Goal: Task Accomplishment & Management: Complete application form

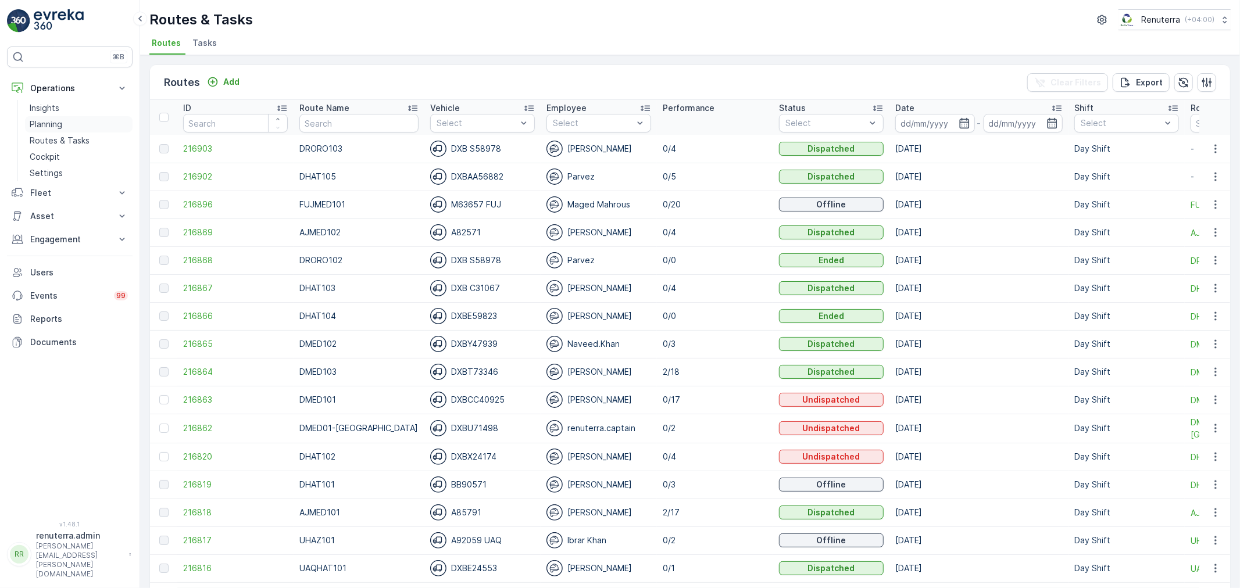
click at [56, 120] on p "Planning" at bounding box center [46, 125] width 33 height 12
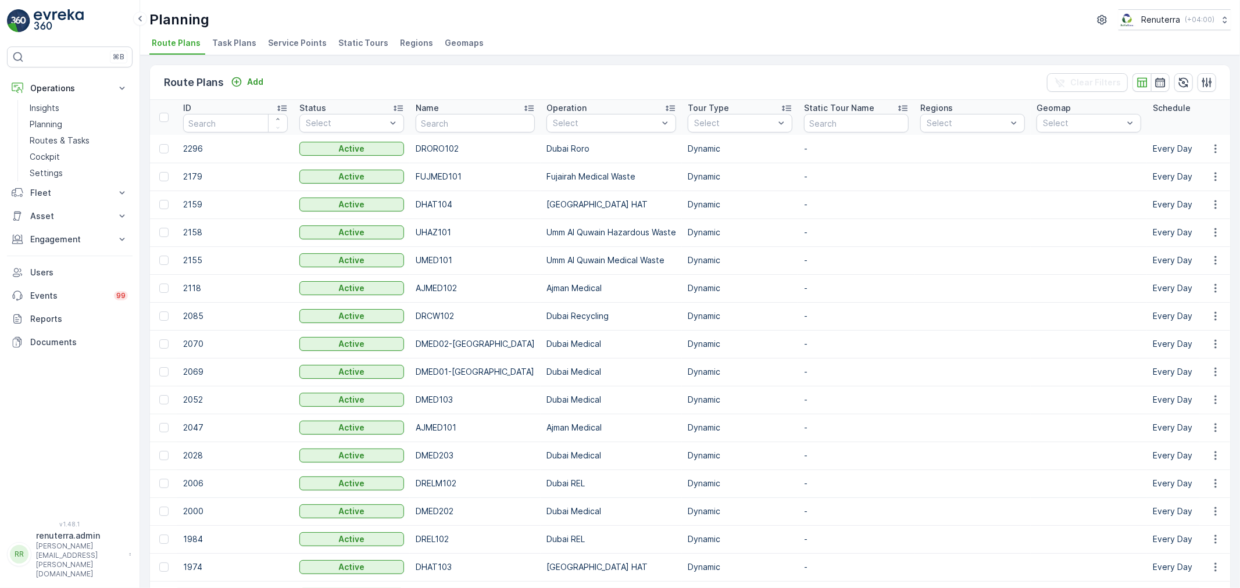
drag, startPoint x: 287, startPoint y: 44, endPoint x: 277, endPoint y: 45, distance: 9.9
click at [277, 45] on span "Service Points" at bounding box center [297, 43] width 59 height 12
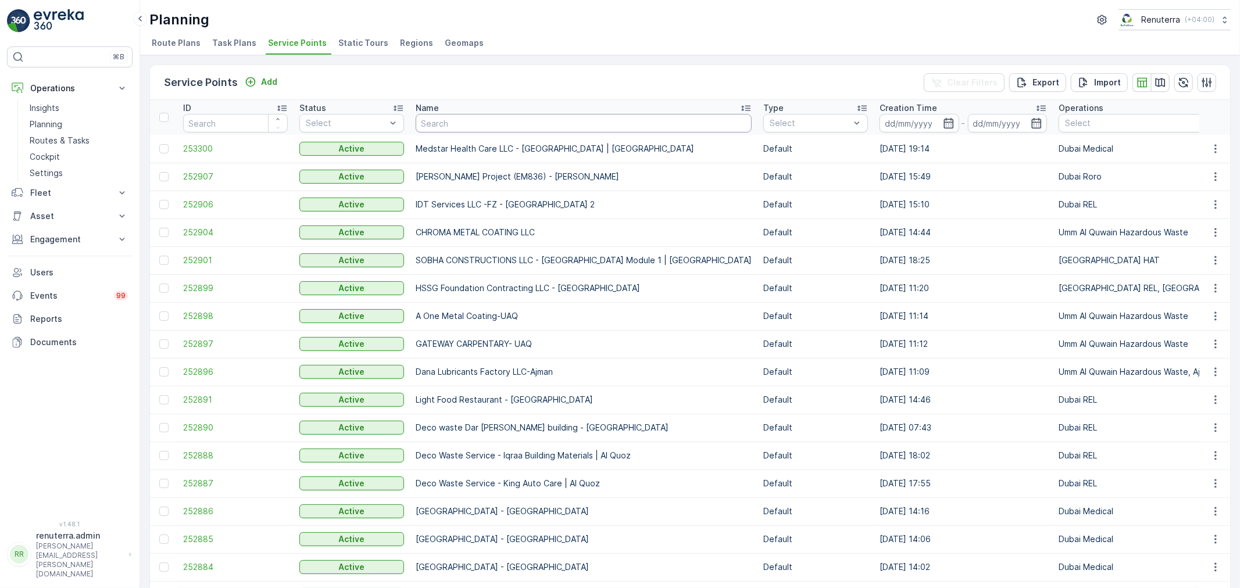
click at [568, 121] on input "text" at bounding box center [584, 123] width 336 height 19
type input "duba"
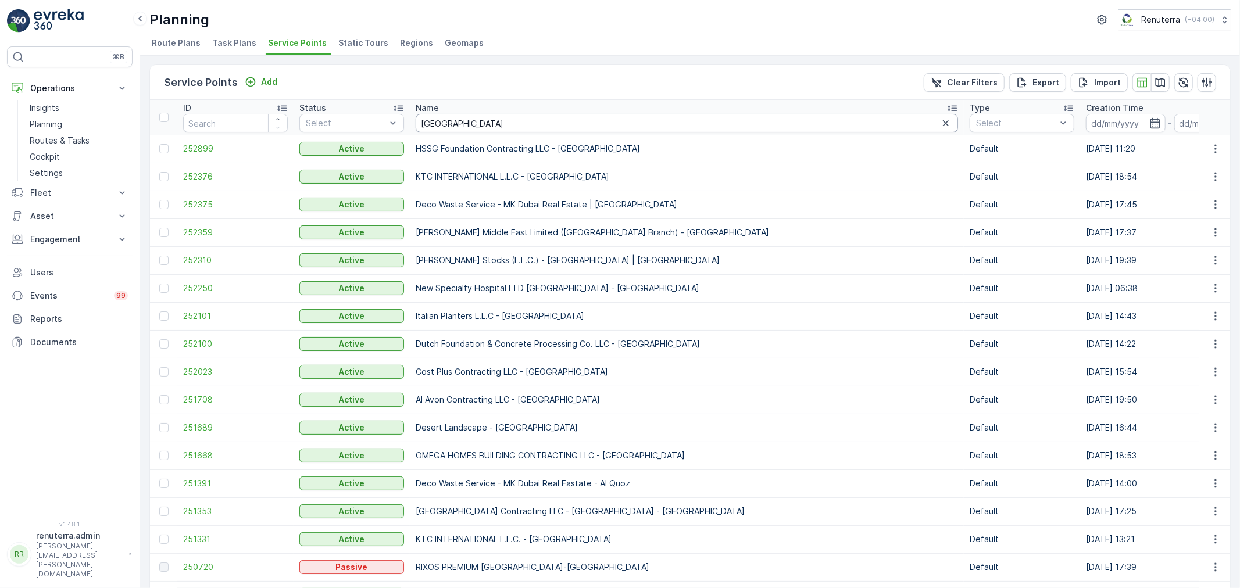
click at [568, 121] on input "[GEOGRAPHIC_DATA]" at bounding box center [687, 123] width 542 height 19
type input "dubai [PERSON_NAME]"
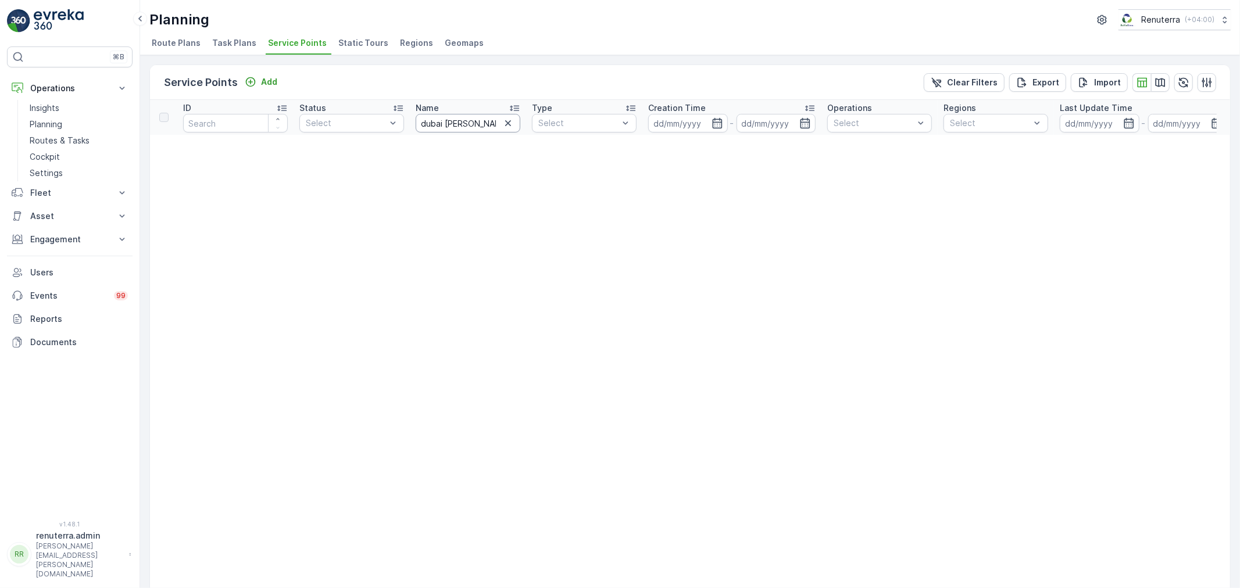
click at [485, 129] on input "dubai [PERSON_NAME]" at bounding box center [468, 123] width 105 height 19
type input "dubai car"
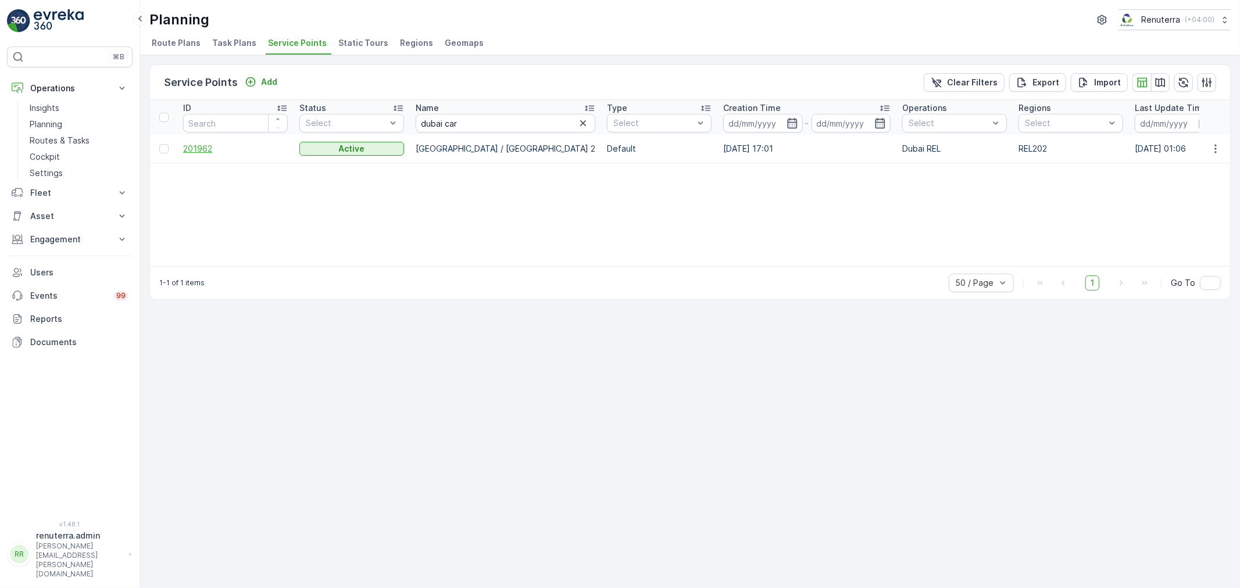
click at [209, 149] on span "201962" at bounding box center [235, 149] width 105 height 12
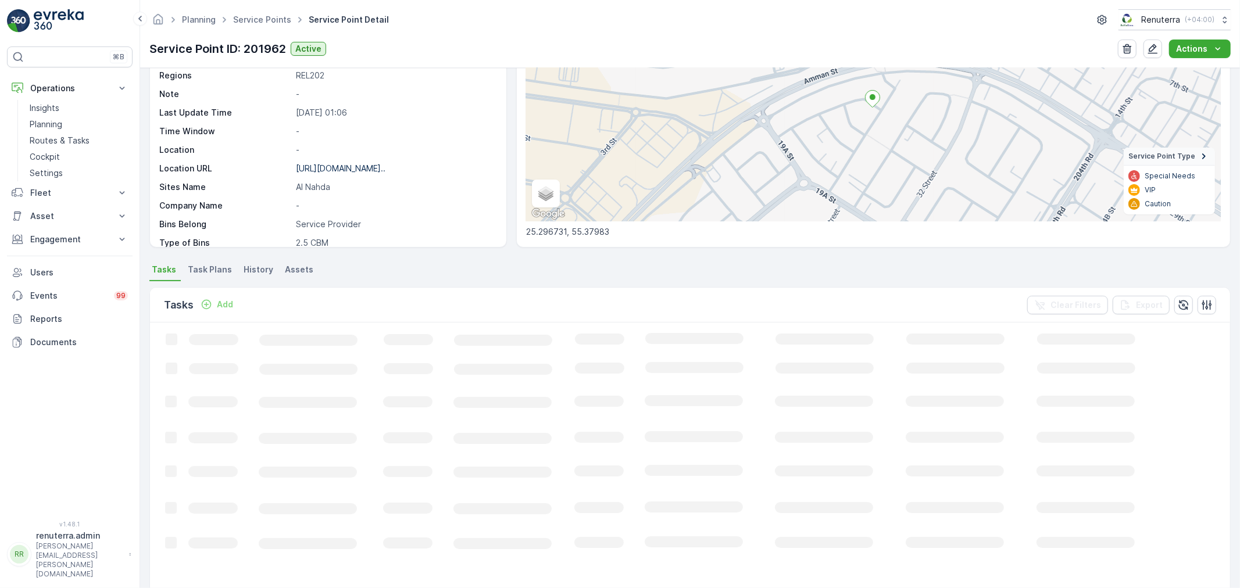
scroll to position [129, 0]
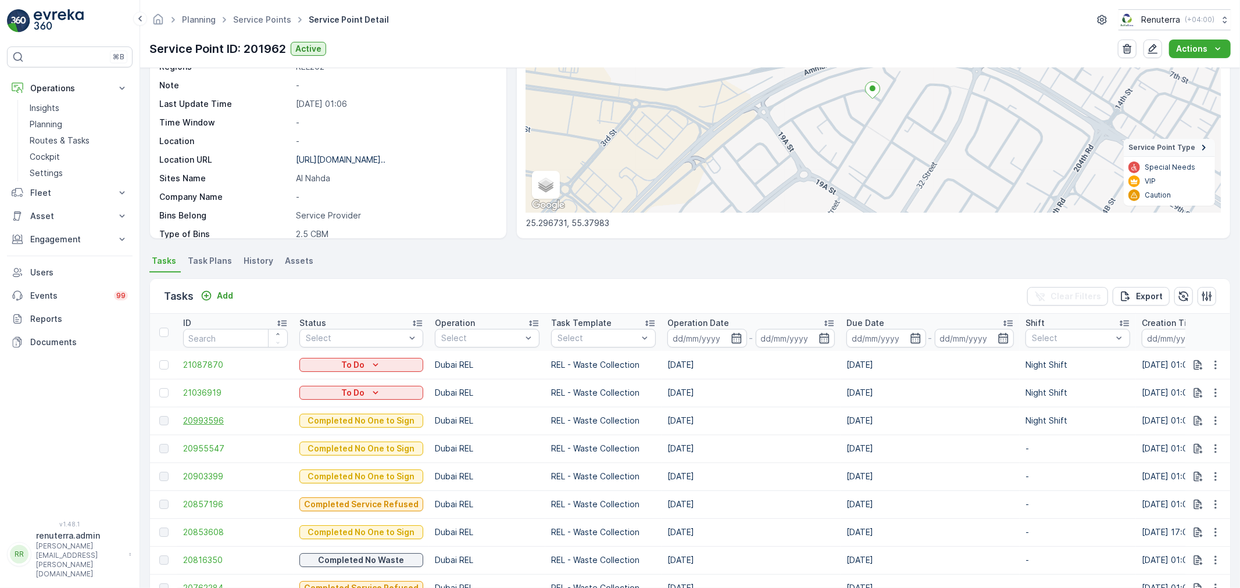
click at [206, 418] on span "20993596" at bounding box center [235, 421] width 105 height 12
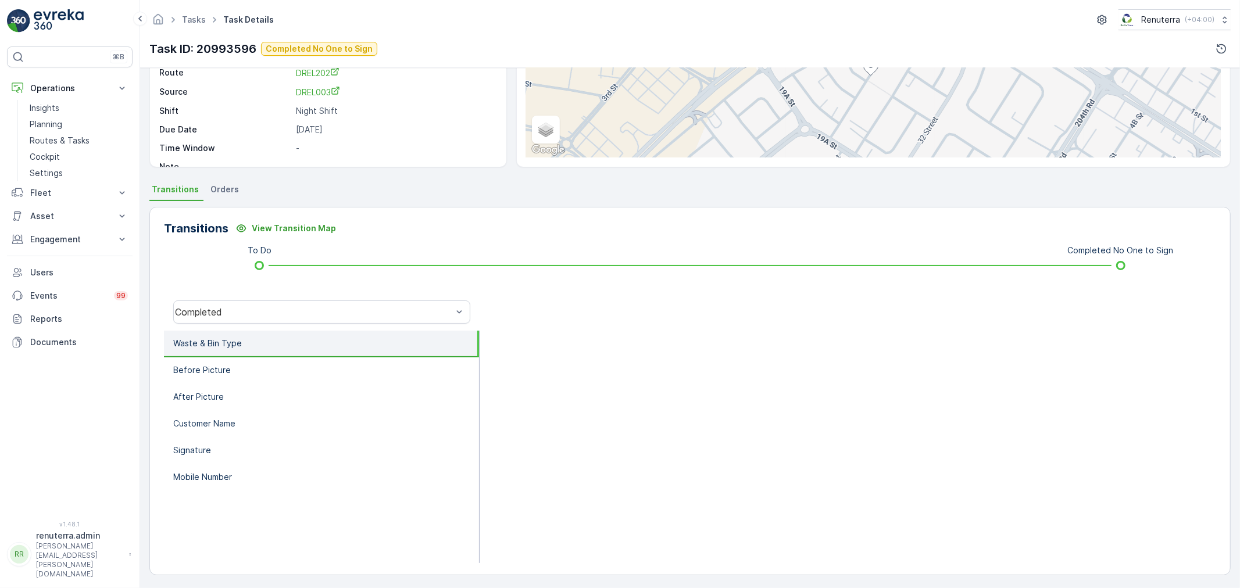
scroll to position [144, 0]
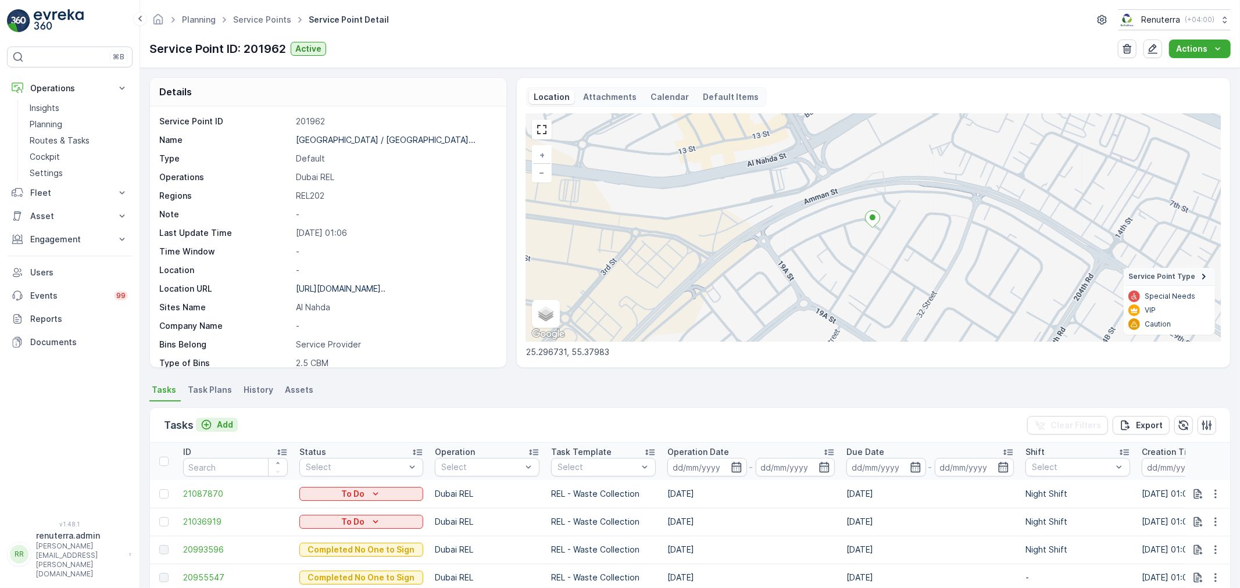
click at [227, 422] on p "Add" at bounding box center [225, 425] width 16 height 12
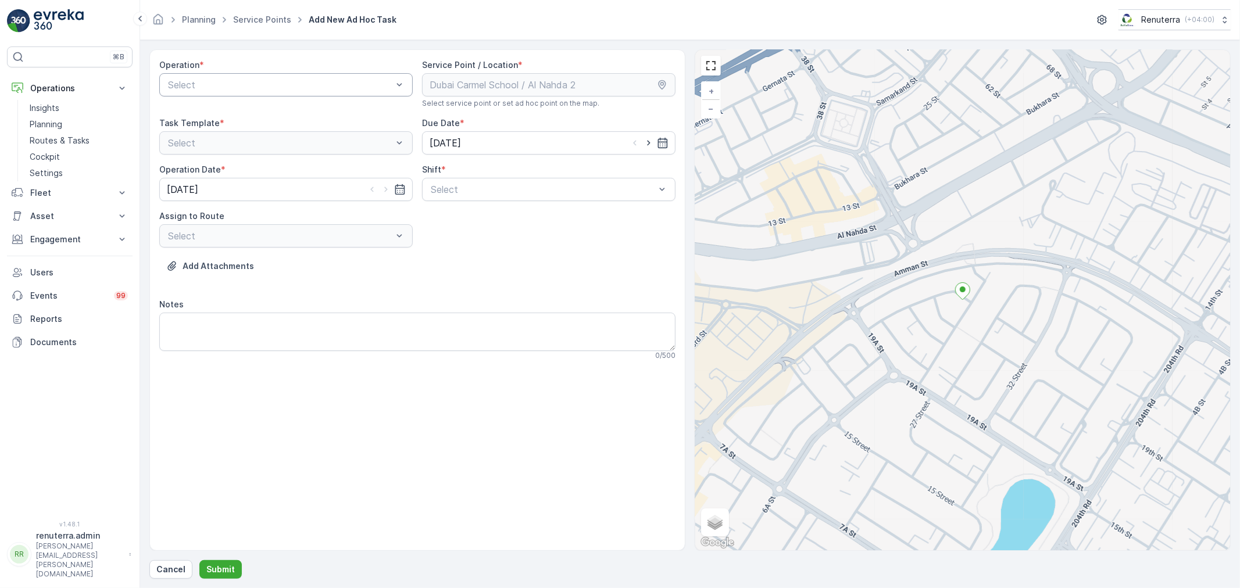
click at [312, 82] on div at bounding box center [280, 85] width 227 height 10
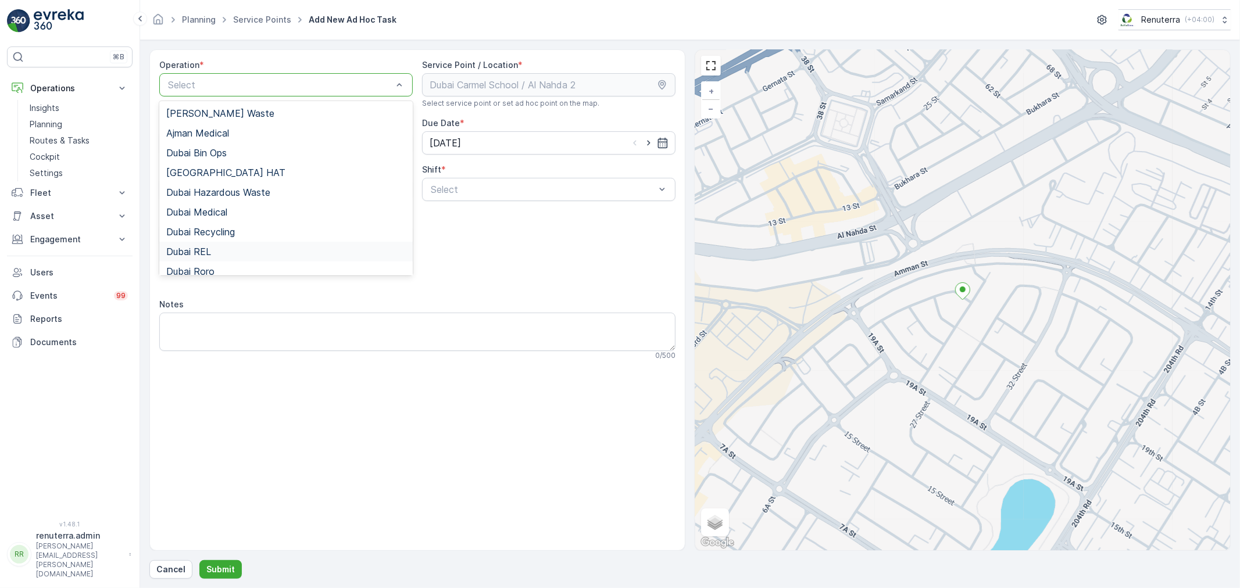
click at [210, 256] on span "Dubai REL" at bounding box center [188, 251] width 45 height 10
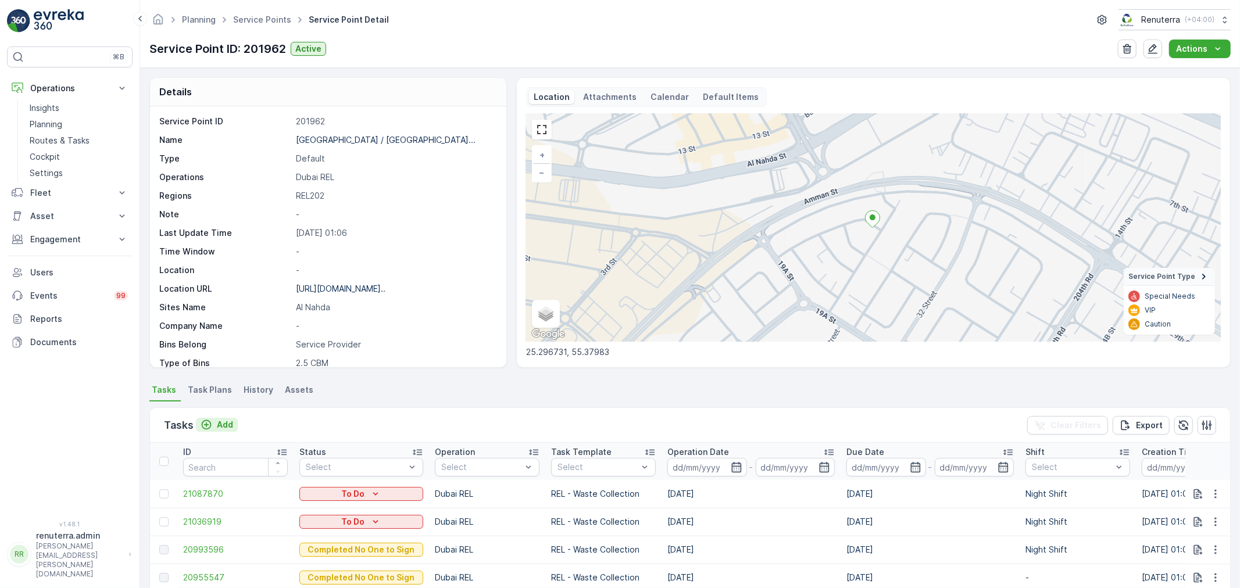
click at [224, 428] on p "Add" at bounding box center [225, 425] width 16 height 12
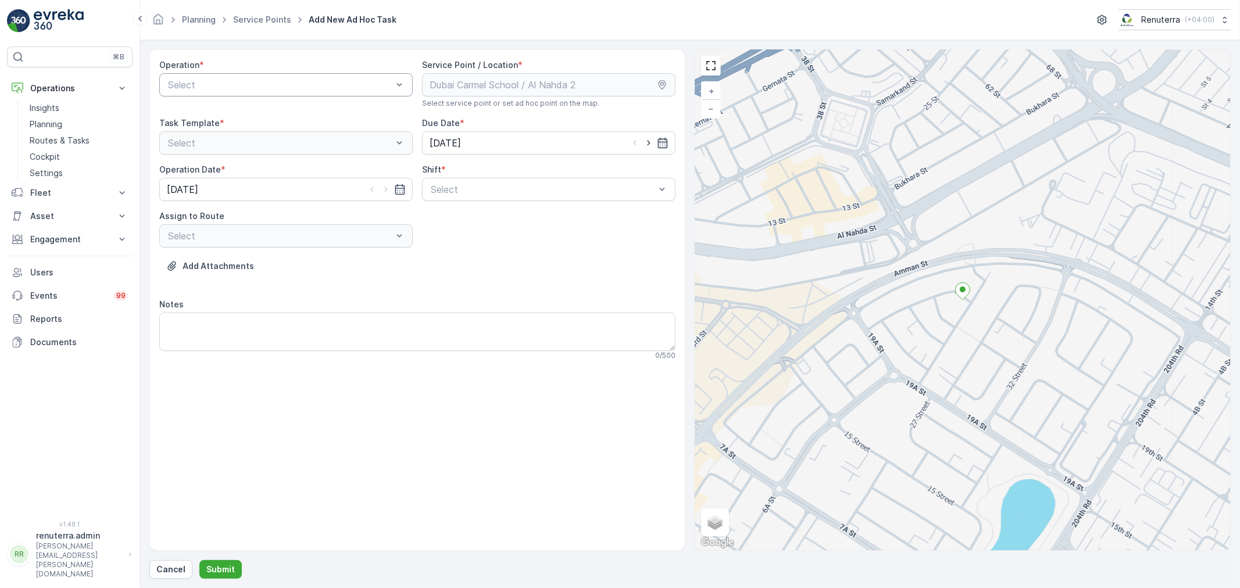
click at [299, 90] on div at bounding box center [280, 85] width 227 height 10
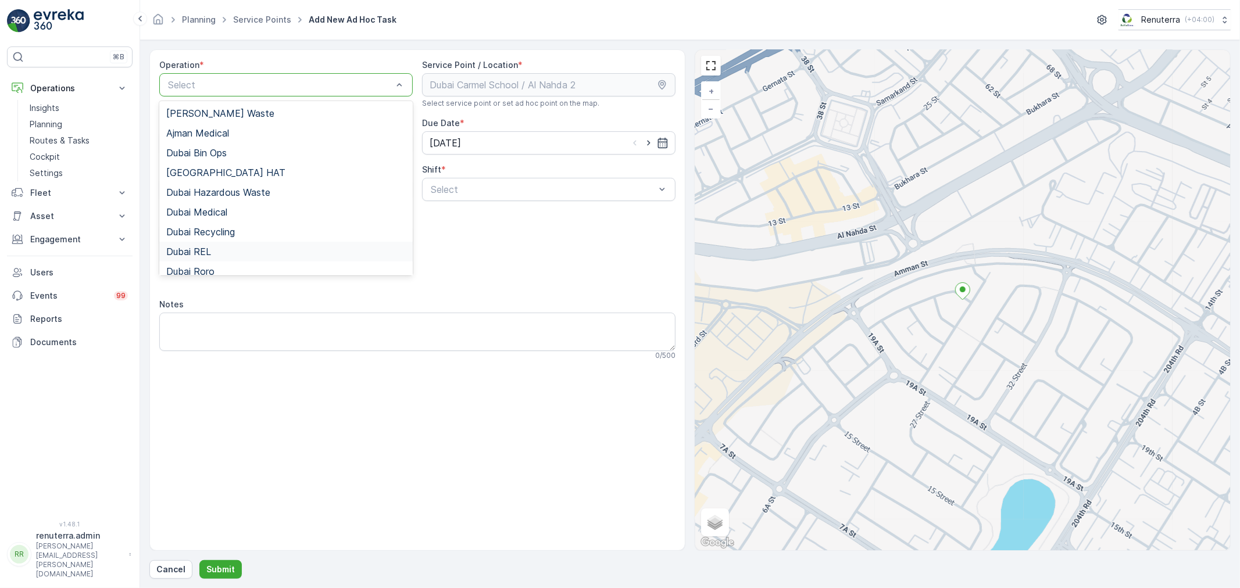
click at [213, 256] on div "Dubai REL" at bounding box center [285, 251] width 239 height 10
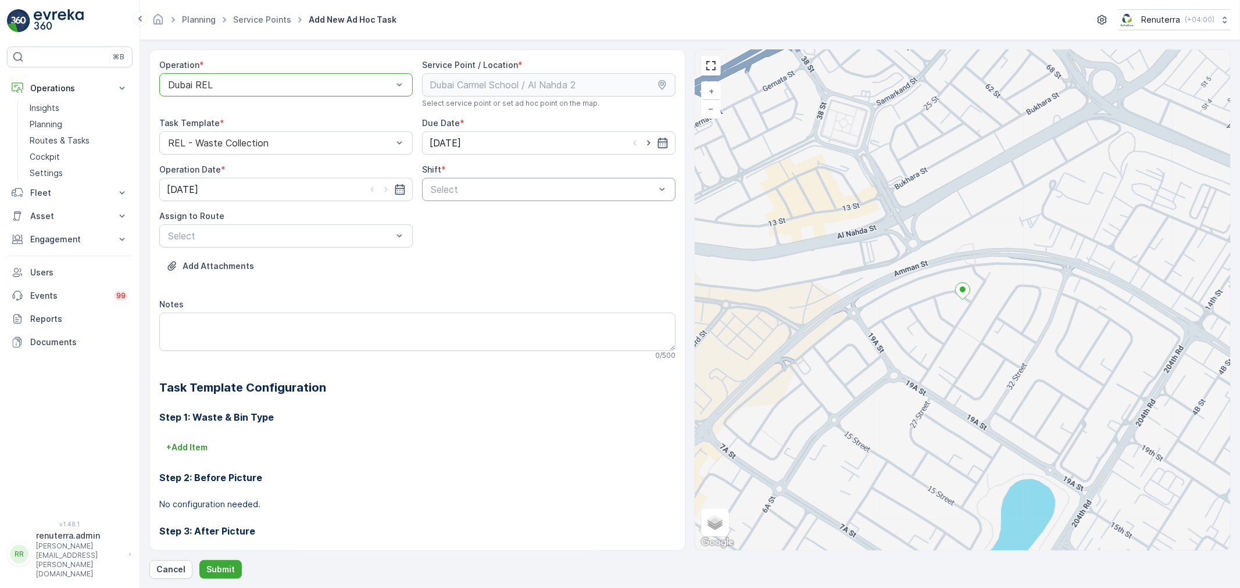
click at [568, 192] on div at bounding box center [543, 189] width 227 height 10
click at [477, 235] on div "Night Shift" at bounding box center [548, 237] width 239 height 10
click at [339, 241] on div at bounding box center [280, 236] width 227 height 10
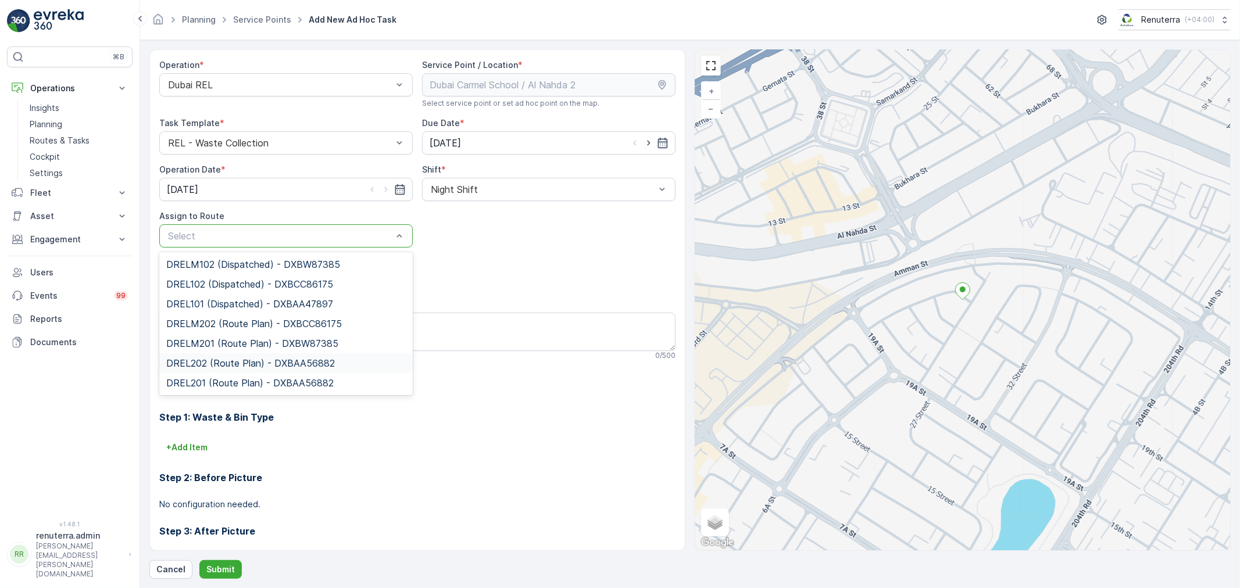
click at [218, 369] on div "DREL202 (Route Plan) - DXBAA56882" at bounding box center [285, 363] width 253 height 20
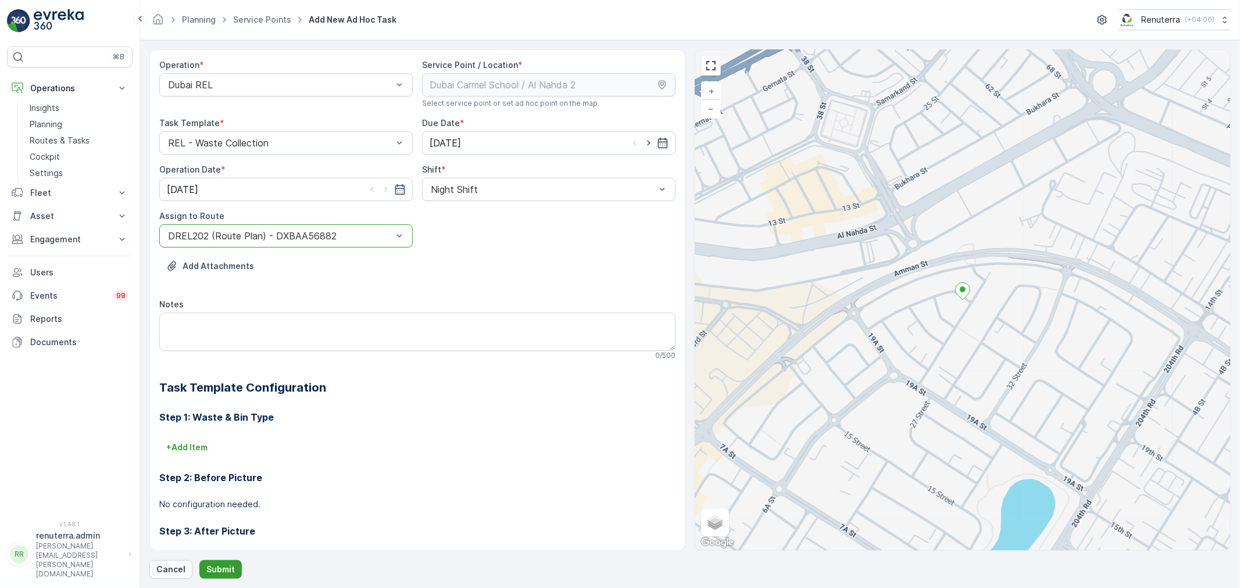
click at [216, 570] on p "Submit" at bounding box center [220, 570] width 28 height 12
